Goal: Check status

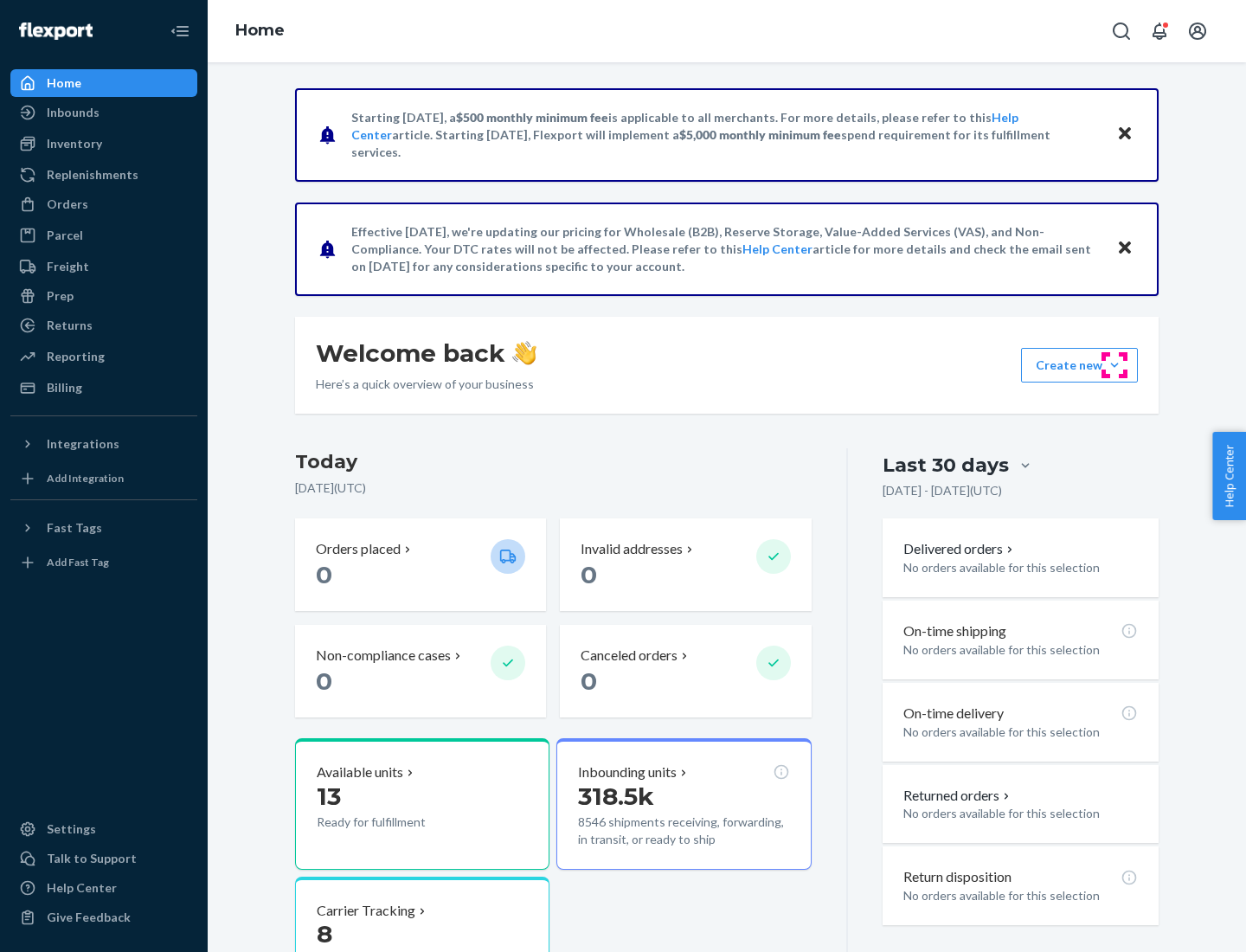
click at [1115, 366] on button "Create new Create new inbound Create new order Create new product" at bounding box center [1079, 365] width 117 height 34
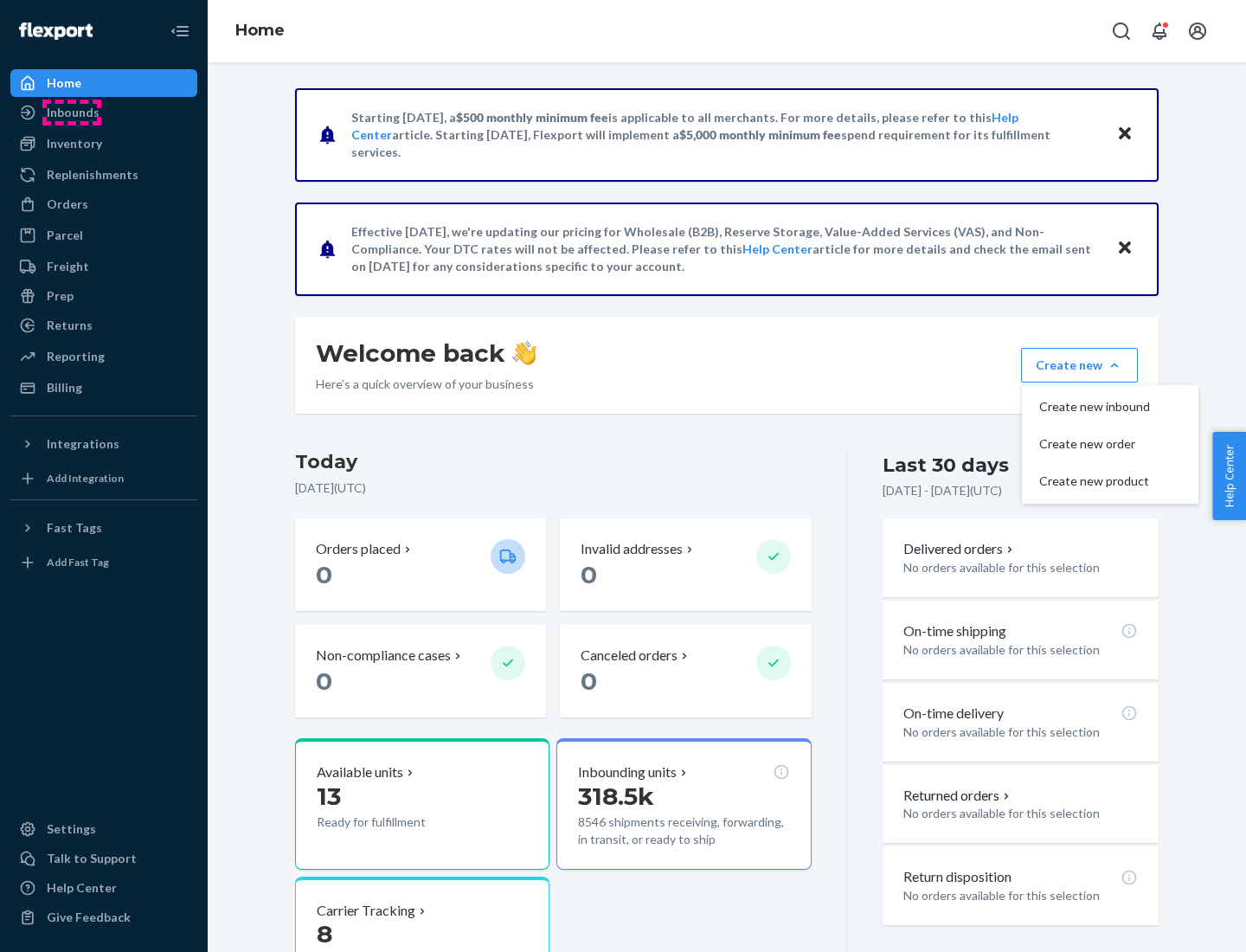
click at [71, 112] on div "Inbounds" at bounding box center [72, 112] width 52 height 17
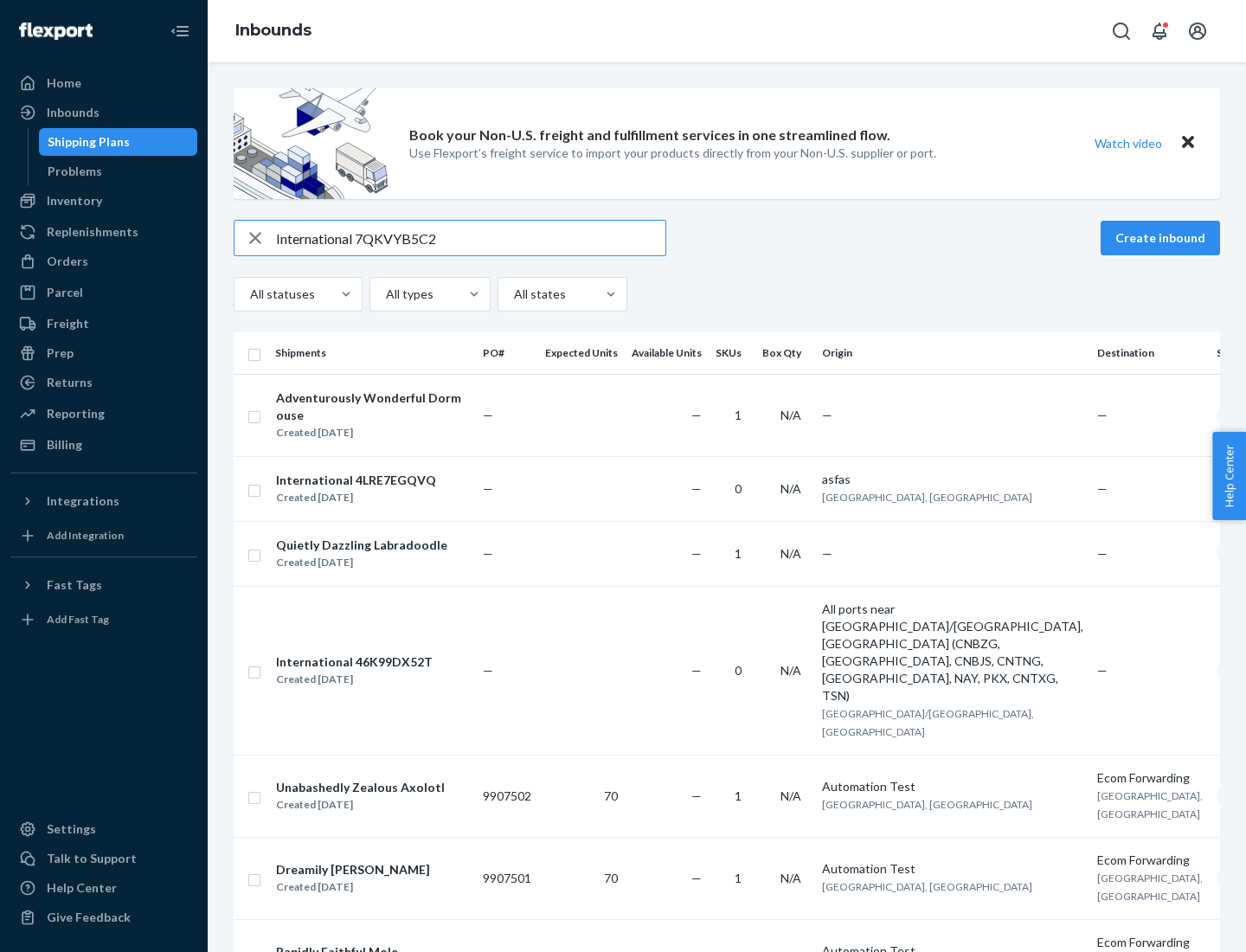
type input "International 7QKVYB5C29"
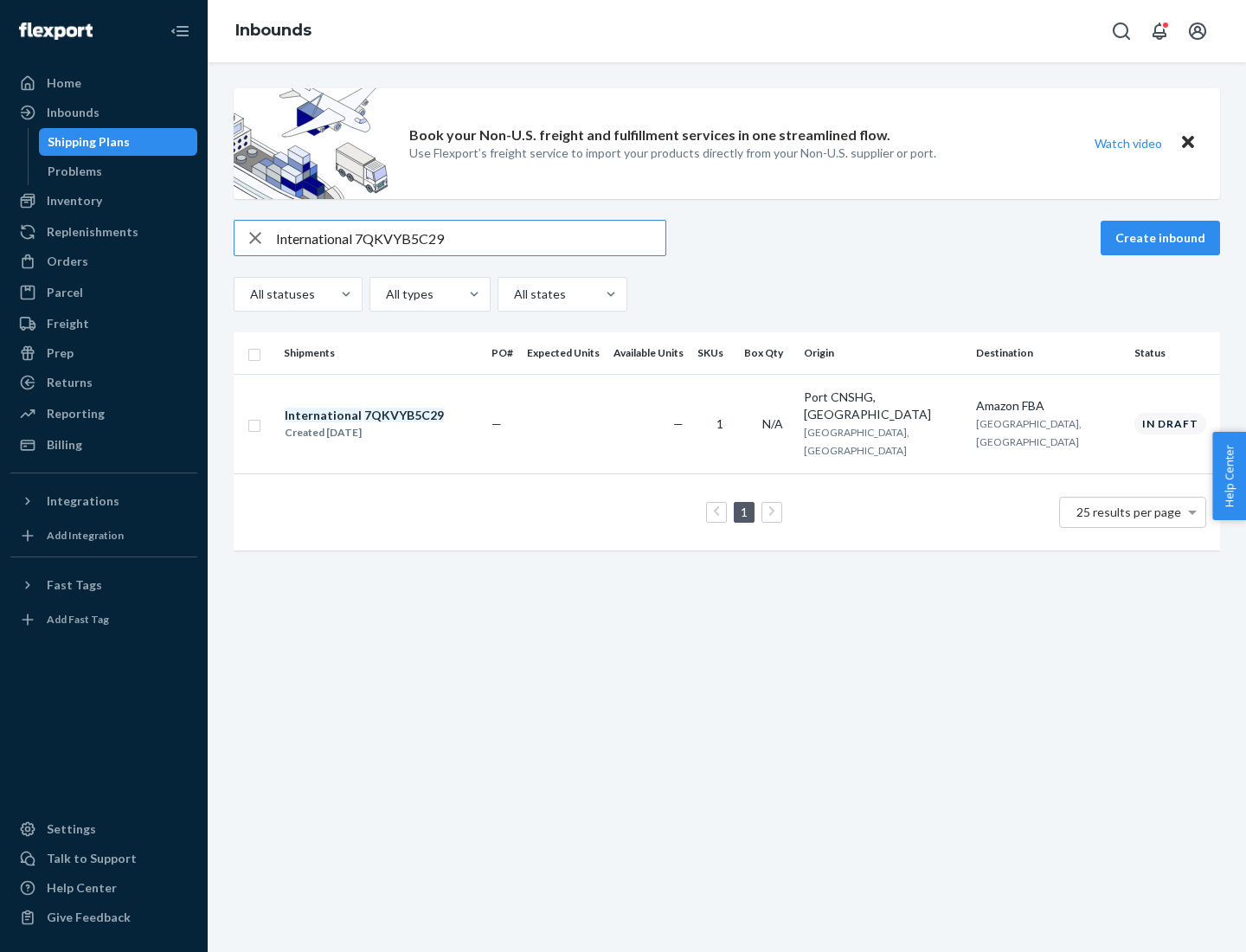
click at [394, 424] on div "Created [DATE]" at bounding box center [364, 432] width 159 height 17
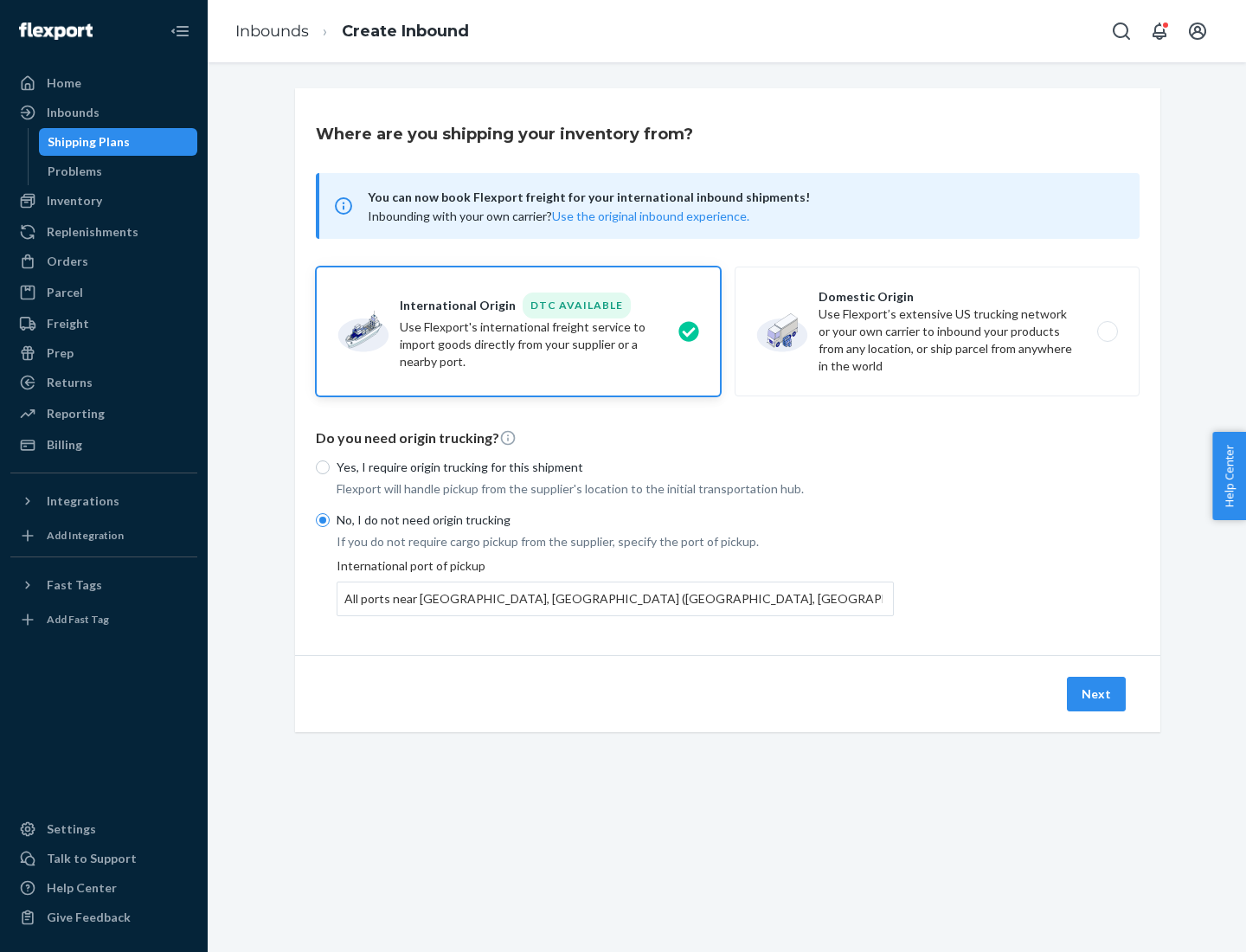
click at [1098, 693] on button "Next" at bounding box center [1097, 694] width 59 height 34
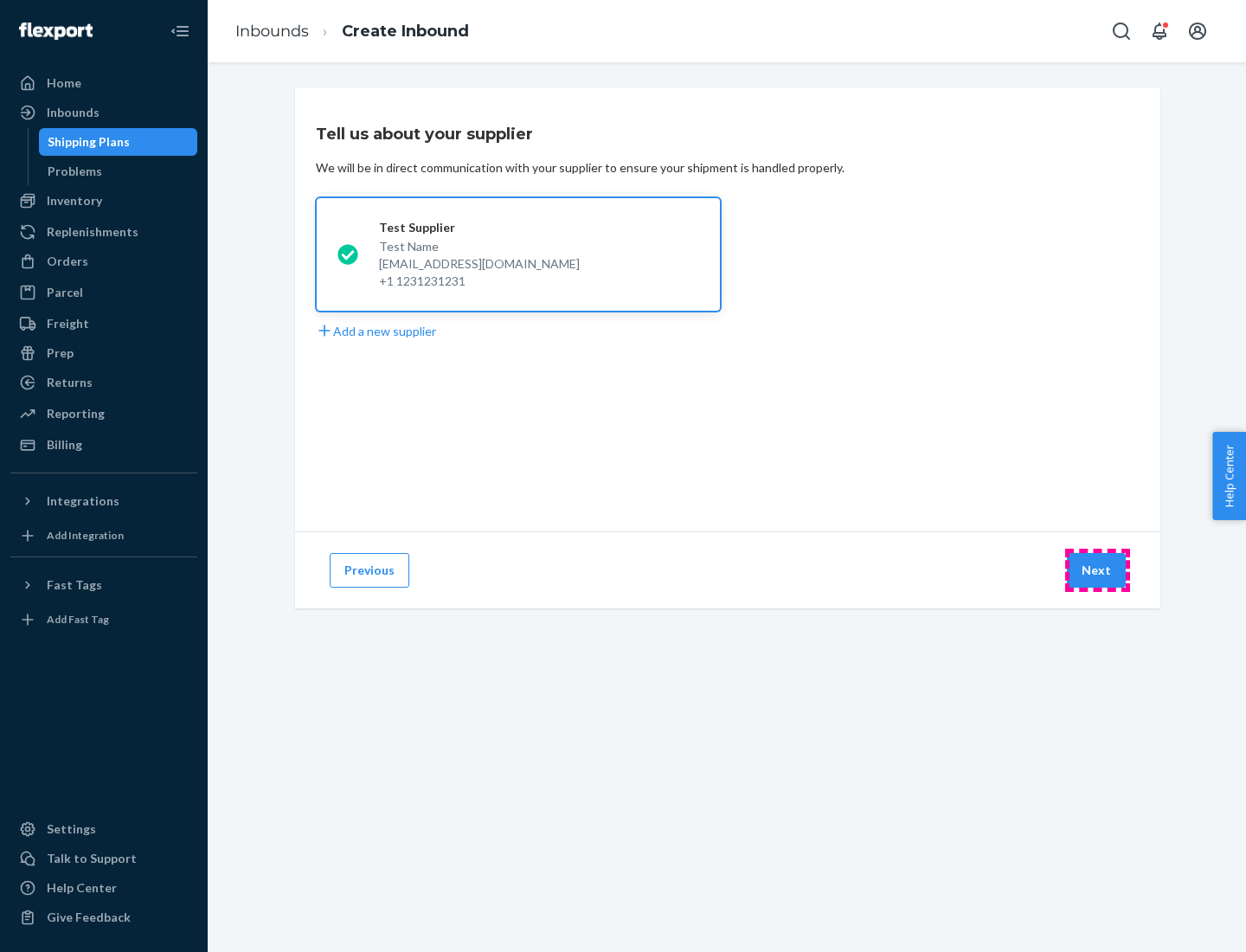
click at [1098, 570] on button "Next" at bounding box center [1097, 570] width 59 height 34
